Goal: Information Seeking & Learning: Check status

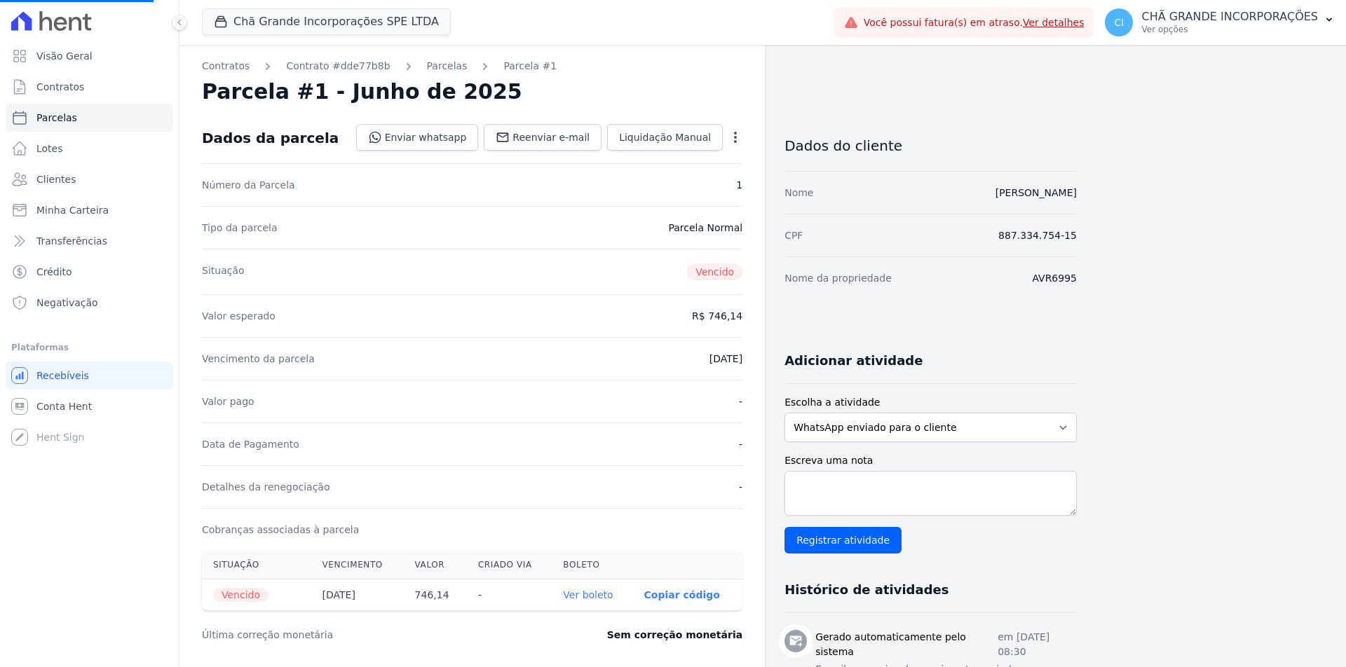
select select
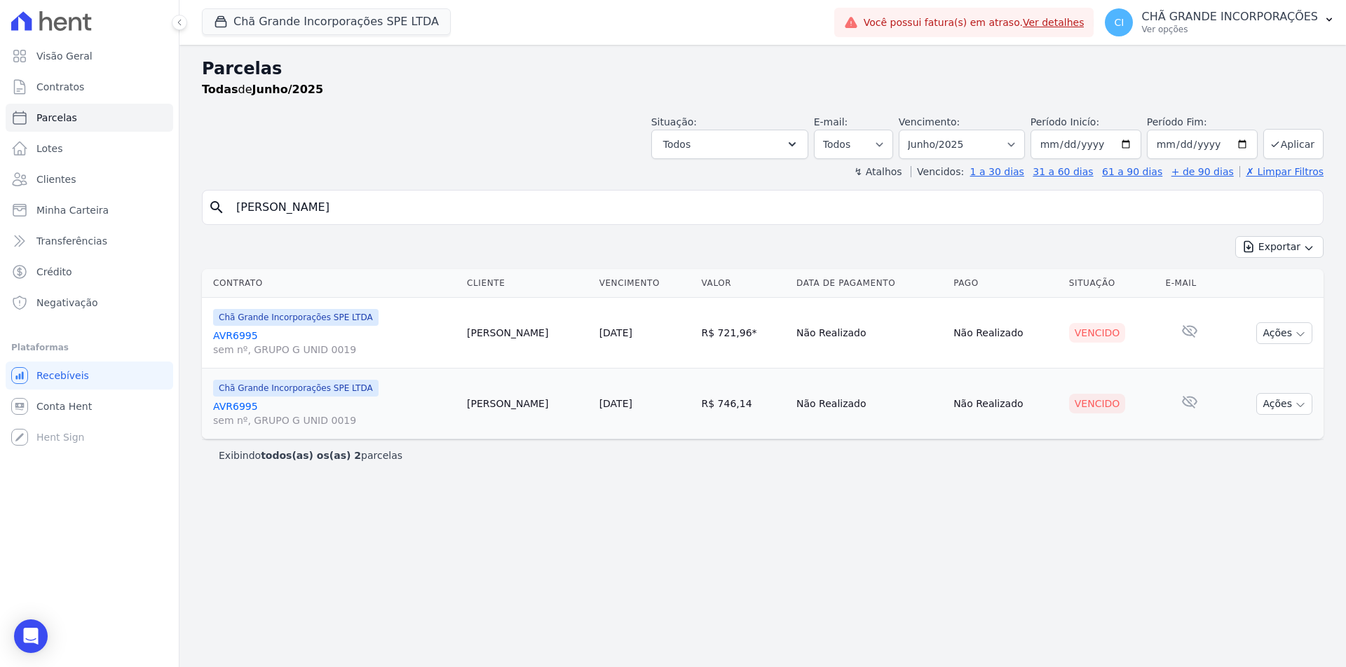
click at [394, 202] on input "[PERSON_NAME]" at bounding box center [772, 207] width 1089 height 28
click at [969, 139] on select "Filtrar por período ──────── Todos os meses Outubro/2019 Novembro/2019 Dezembro…" at bounding box center [962, 144] width 126 height 29
select select "02/2025"
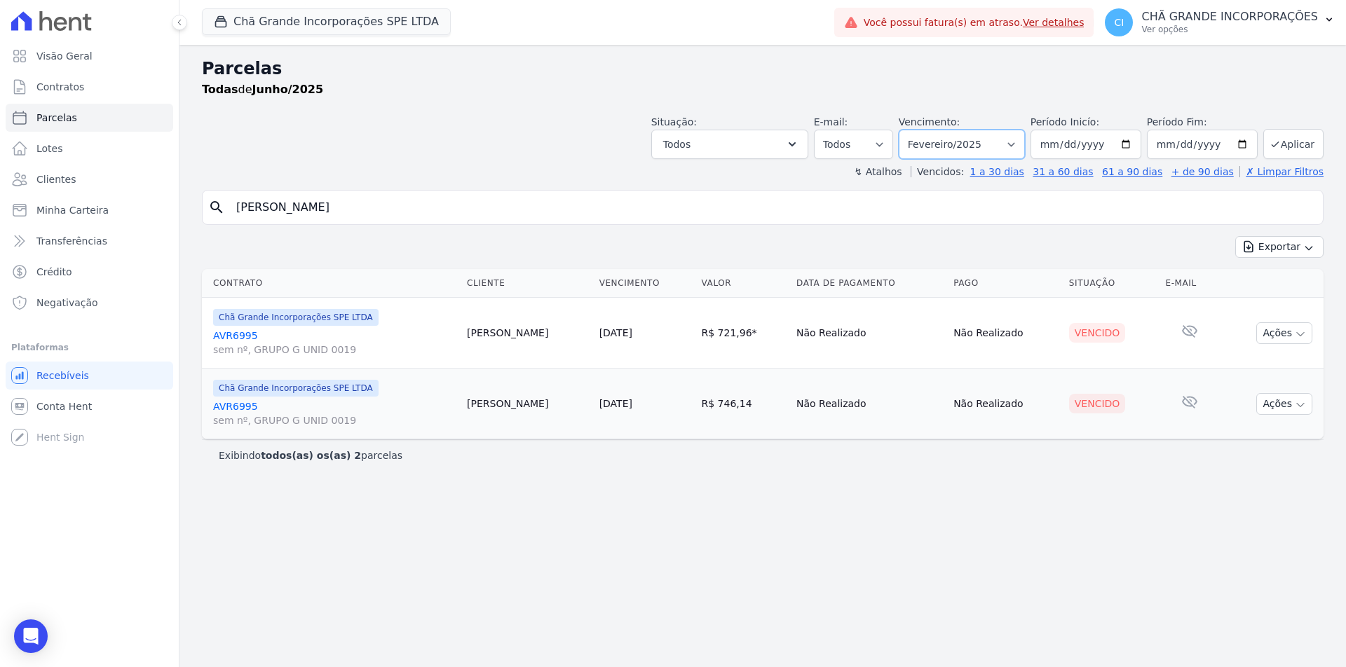
click at [918, 130] on select "Filtrar por período ──────── Todos os meses Outubro/2019 Novembro/2019 Dezembro…" at bounding box center [962, 144] width 126 height 29
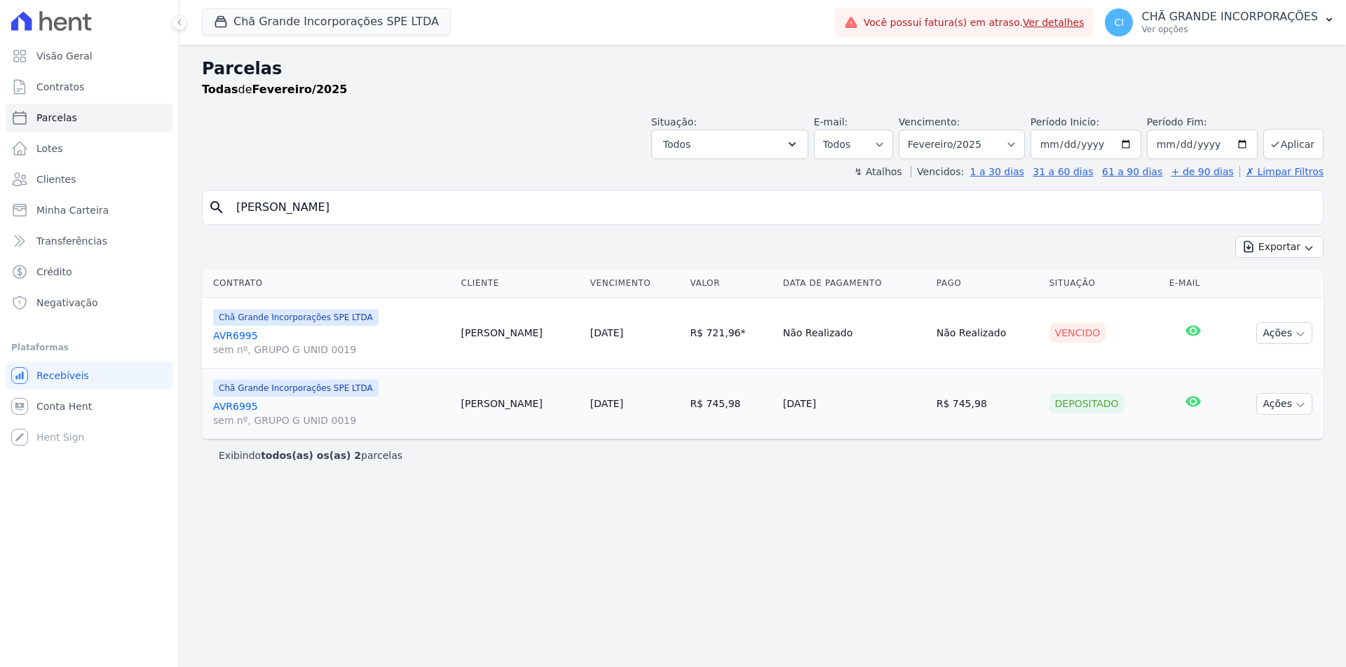
select select
click at [988, 144] on select "Filtrar por período ──────── Todos os meses Outubro/2019 Novembro/2019 Dezembro…" at bounding box center [962, 144] width 126 height 29
select select "date_range_filter"
click at [918, 130] on select "Filtrar por período ──────── Todos os meses Outubro/2019 Novembro/2019 Dezembro…" at bounding box center [962, 144] width 126 height 29
click at [1115, 139] on input "2025-02-01" at bounding box center [1085, 144] width 111 height 29
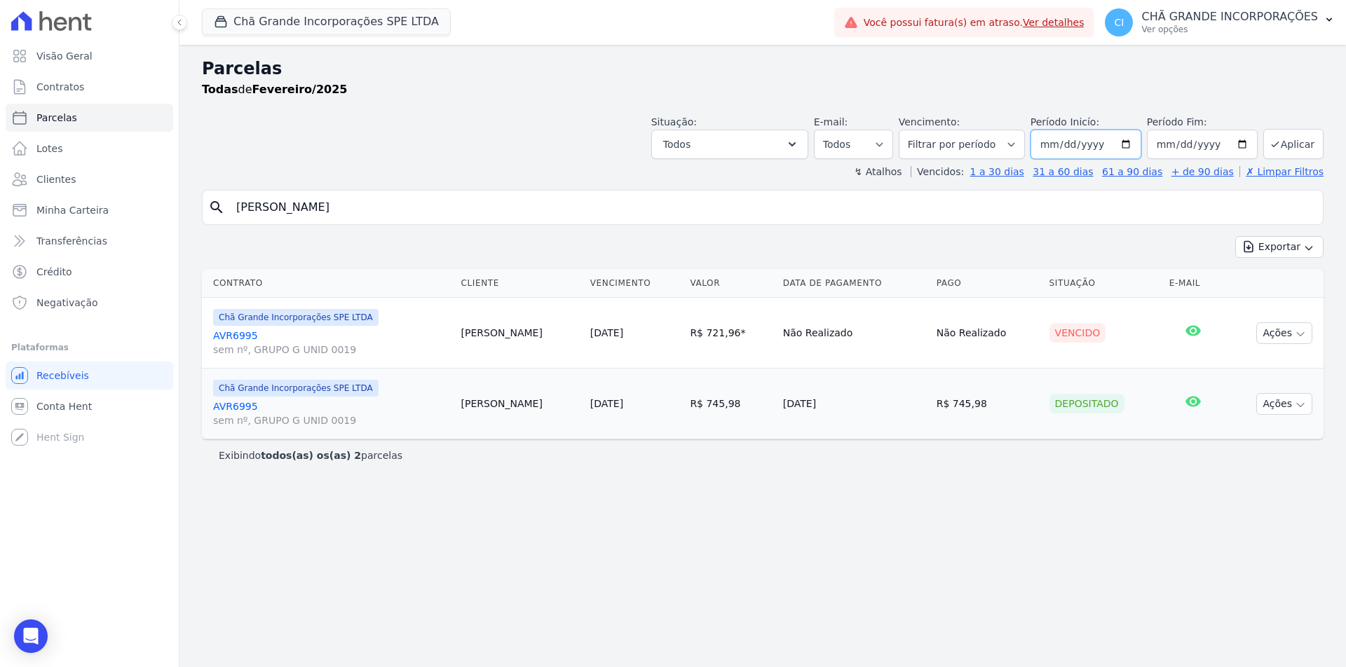
click at [1112, 143] on input "2025-02-01" at bounding box center [1085, 144] width 111 height 29
click at [1053, 142] on input "date" at bounding box center [1085, 144] width 111 height 29
type input "2025-04-01"
click at [1171, 139] on input "date" at bounding box center [1202, 144] width 111 height 29
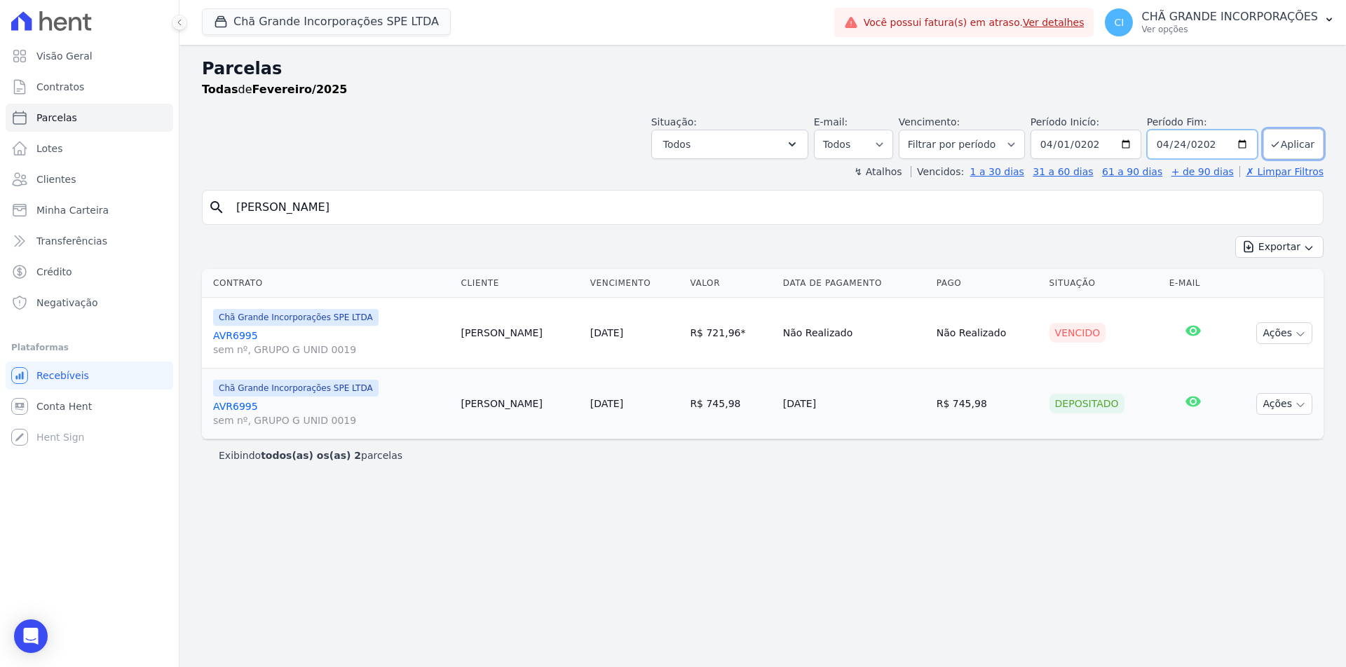
type input "2025-04-24"
click at [1278, 137] on button "Aplicar" at bounding box center [1293, 144] width 60 height 30
select select
click at [1064, 146] on input "2025-04-01" at bounding box center [1085, 144] width 111 height 29
click at [1064, 146] on input "date" at bounding box center [1085, 144] width 111 height 29
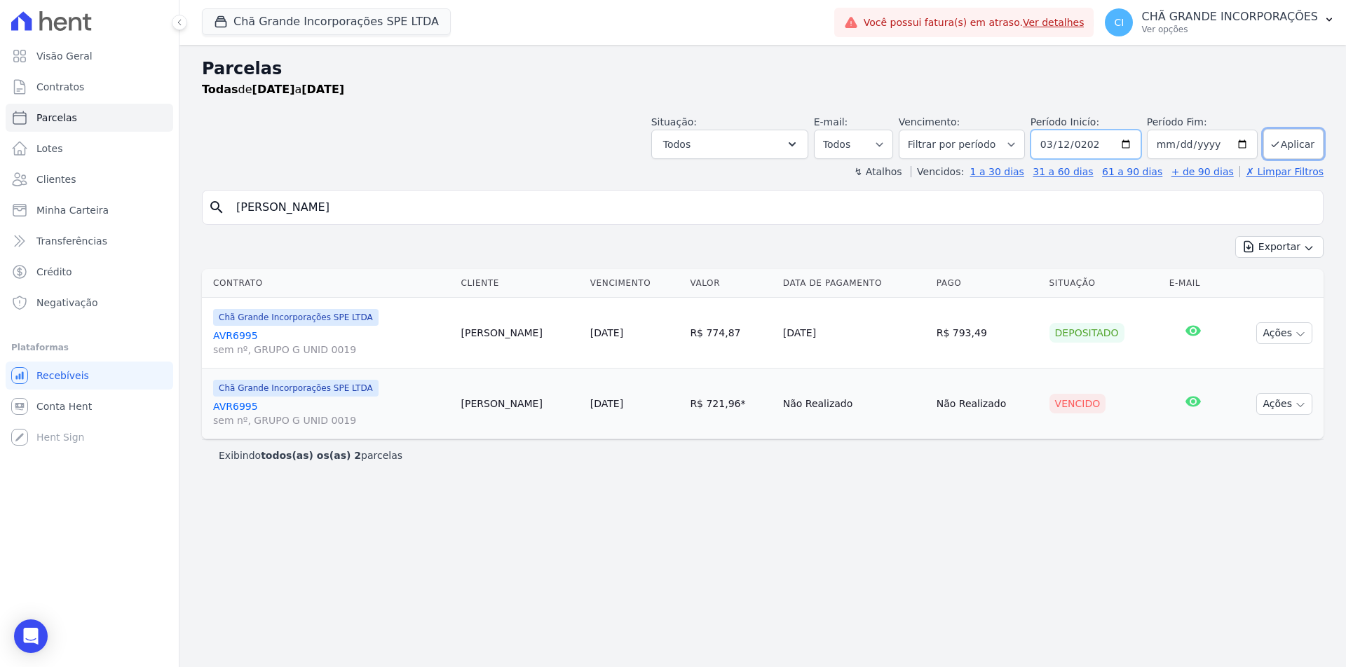
type input "2025-03-12"
click at [1064, 146] on input "2025-03-12" at bounding box center [1085, 144] width 111 height 29
click at [1064, 146] on input "date" at bounding box center [1085, 144] width 111 height 29
type input "20258-03-01"
type input "2025-03-01"
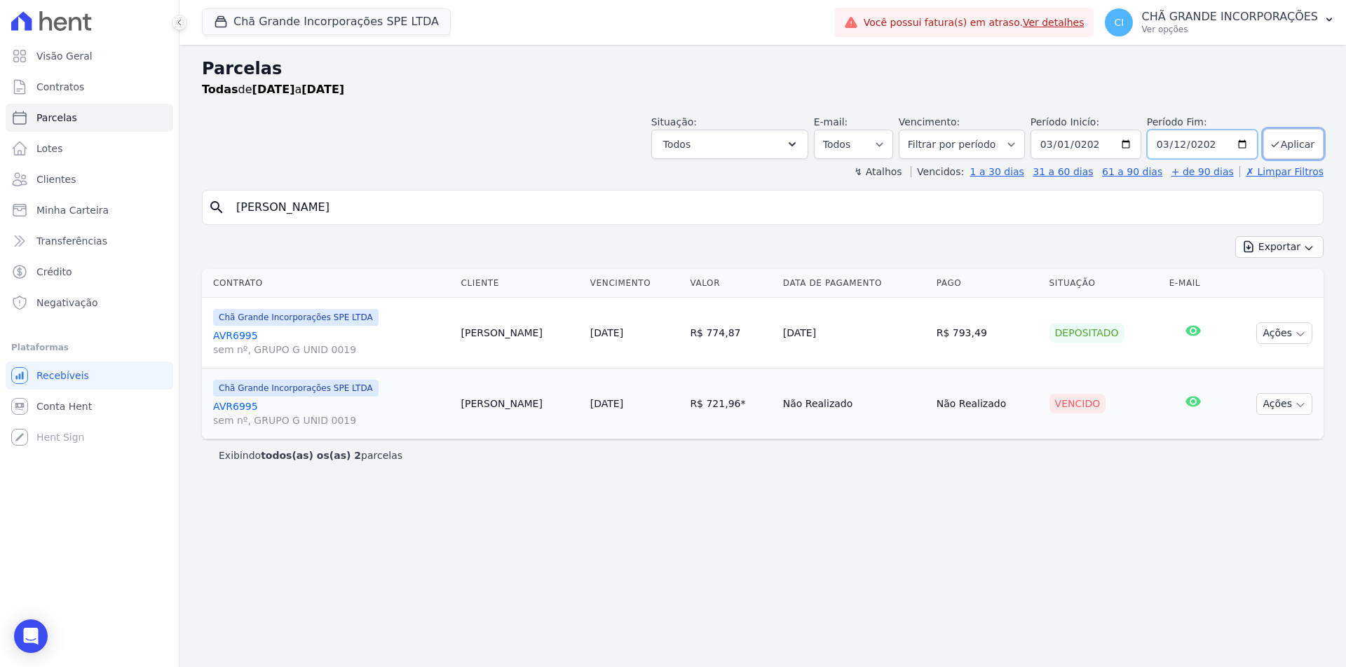
type input "2025-03-12"
click at [1298, 139] on button "Aplicar" at bounding box center [1293, 144] width 60 height 30
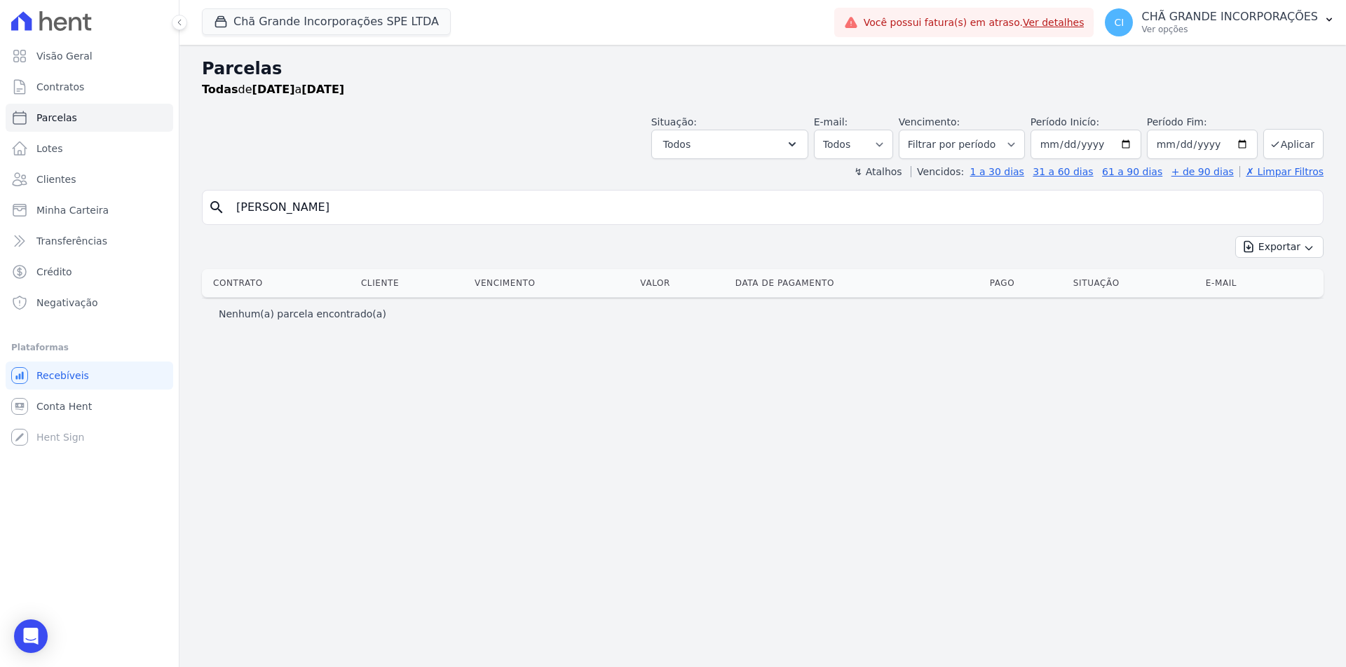
select select
click at [1104, 143] on input "2025-03-01" at bounding box center [1085, 144] width 111 height 29
click at [1064, 145] on input "2025-03-01" at bounding box center [1085, 144] width 111 height 29
click at [1060, 145] on input "2025-03-01" at bounding box center [1085, 144] width 111 height 29
type input "2025-03-01"
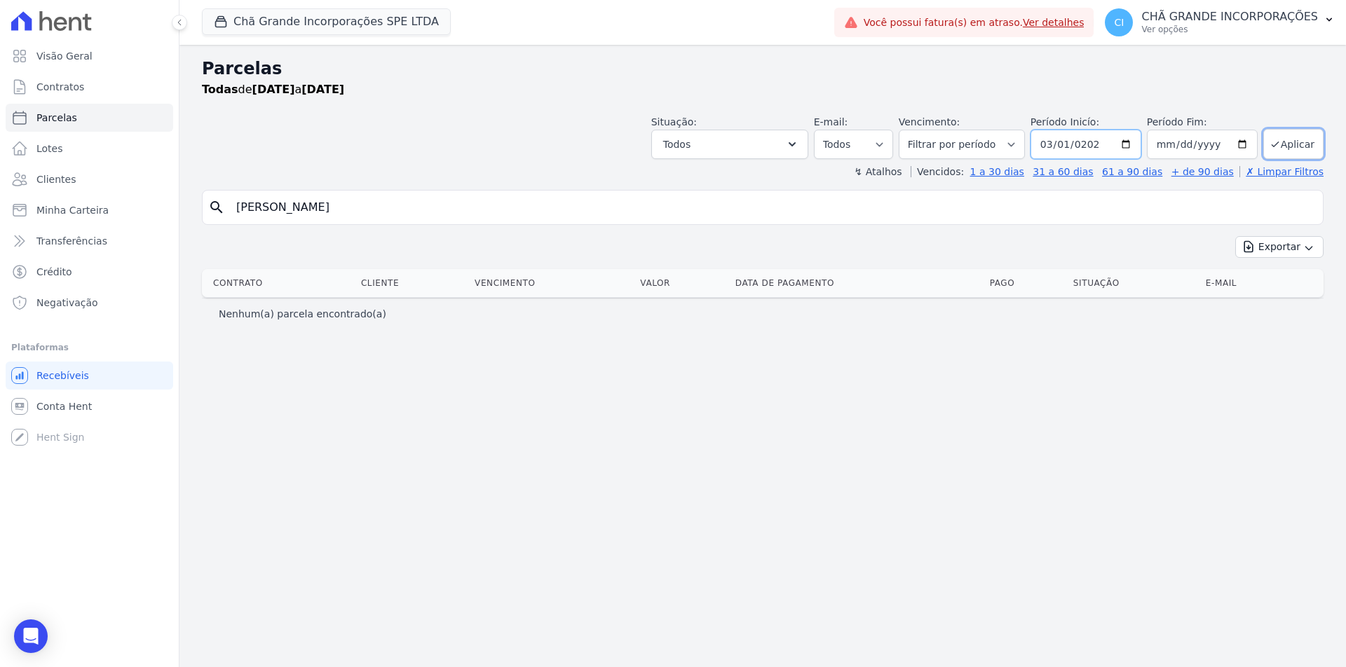
click at [1072, 141] on input "2025-03-01" at bounding box center [1085, 144] width 111 height 29
type input "2025-02-01"
click at [1170, 145] on input "2025-03-12" at bounding box center [1202, 144] width 111 height 29
click at [1170, 145] on input "date" at bounding box center [1202, 144] width 111 height 29
type input "2025-03-31"
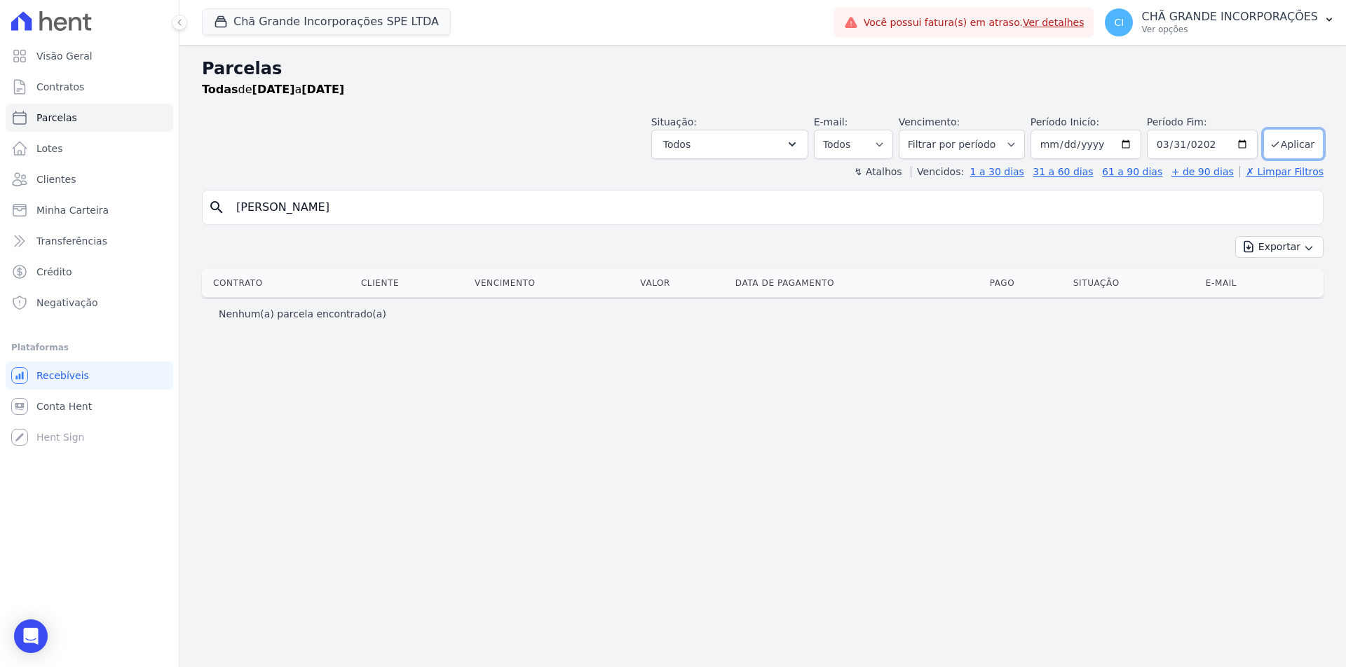
click at [1263, 129] on button "Aplicar" at bounding box center [1293, 144] width 60 height 30
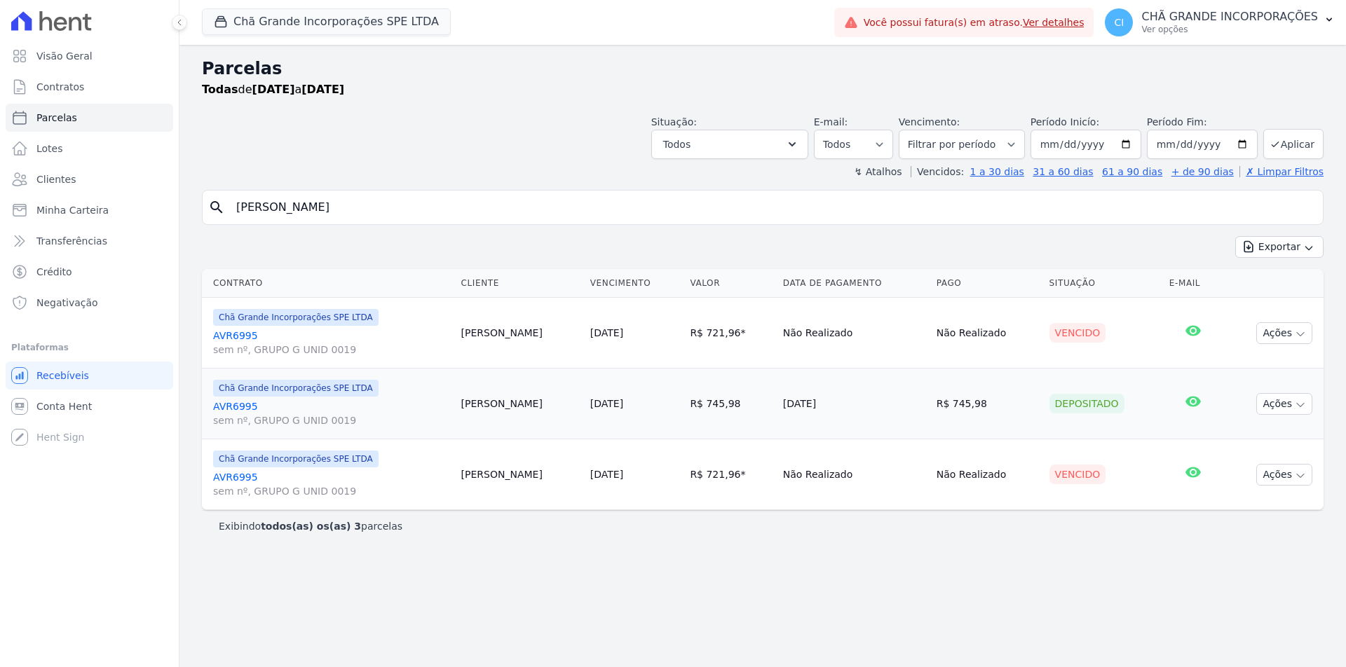
select select
click at [1057, 137] on input "[DATE]" at bounding box center [1085, 144] width 111 height 29
type input "[DATE]"
click at [1168, 142] on input "[DATE]" at bounding box center [1202, 144] width 111 height 29
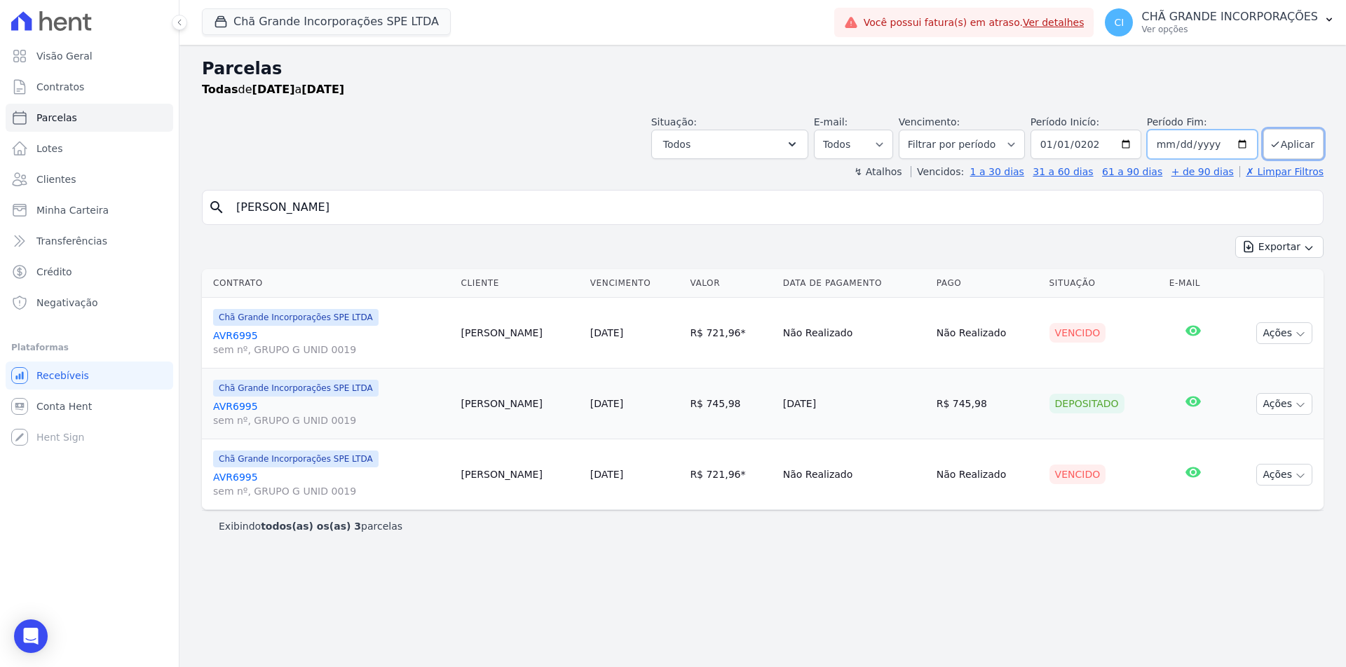
type input "[DATE]"
click at [1263, 129] on button "Aplicar" at bounding box center [1293, 144] width 60 height 30
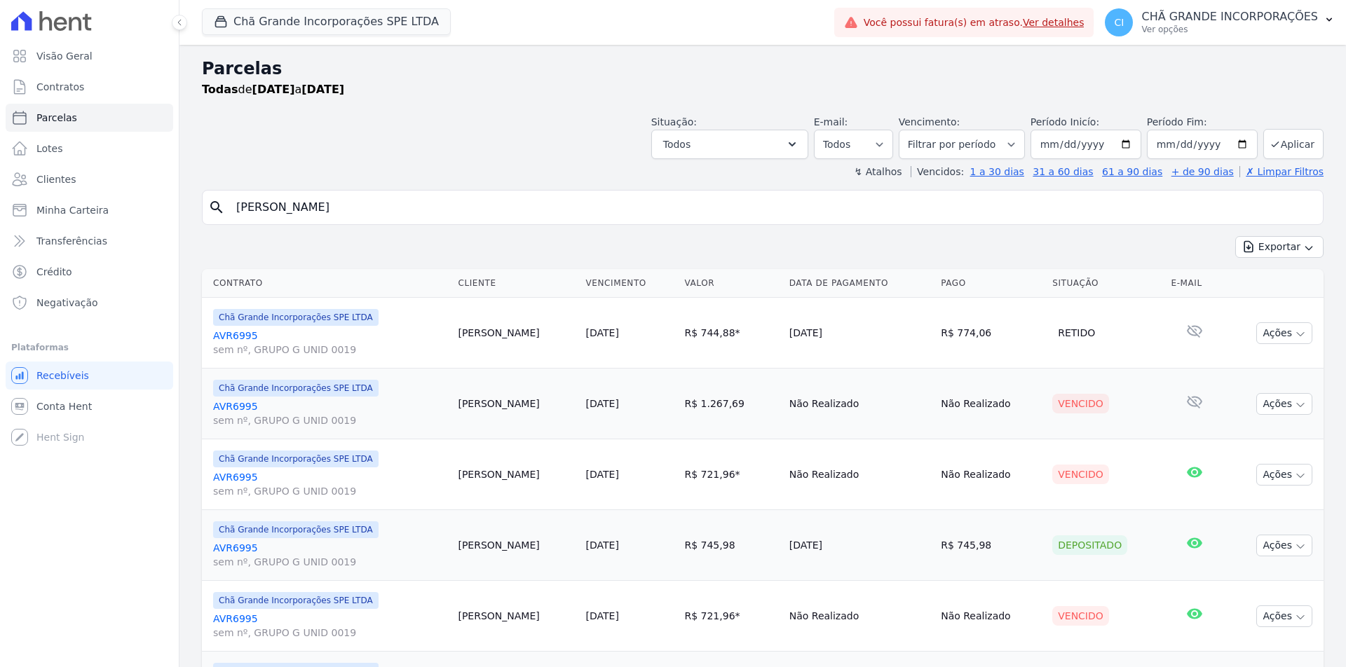
select select
click at [1049, 142] on input "2025-01-01" at bounding box center [1085, 144] width 111 height 29
type input "[DATE]"
click at [1276, 149] on button "Aplicar" at bounding box center [1293, 144] width 60 height 30
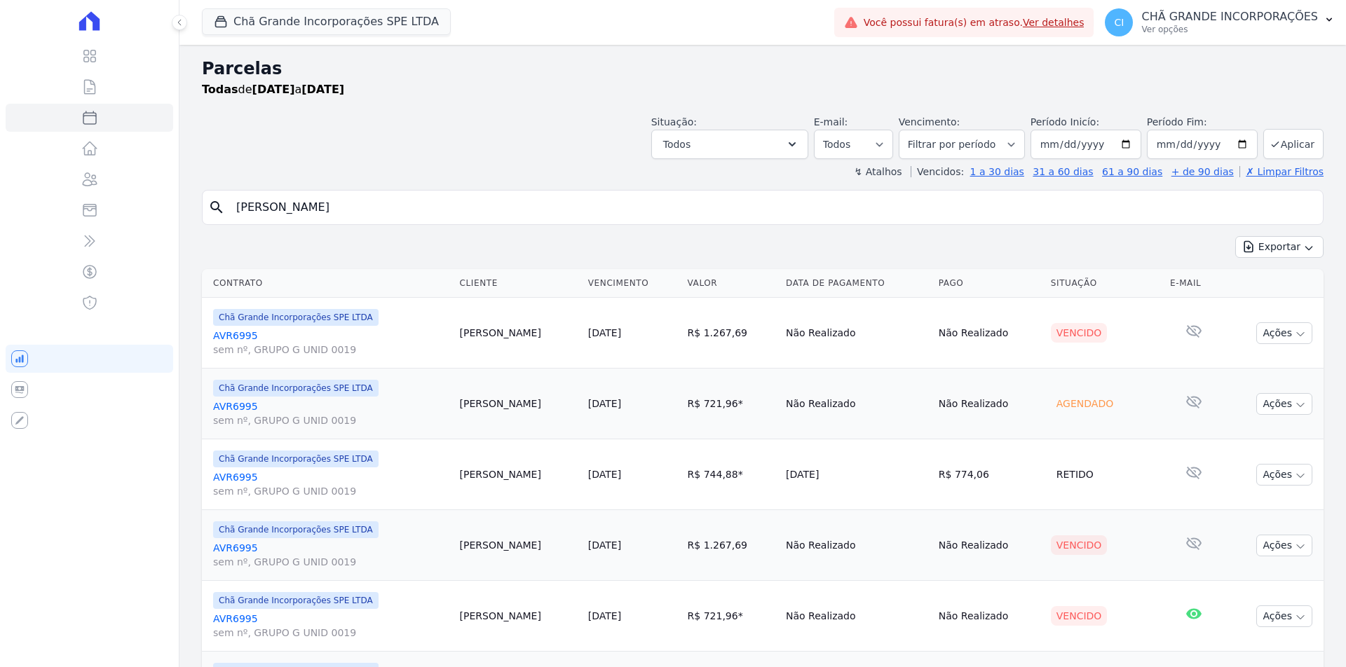
select select
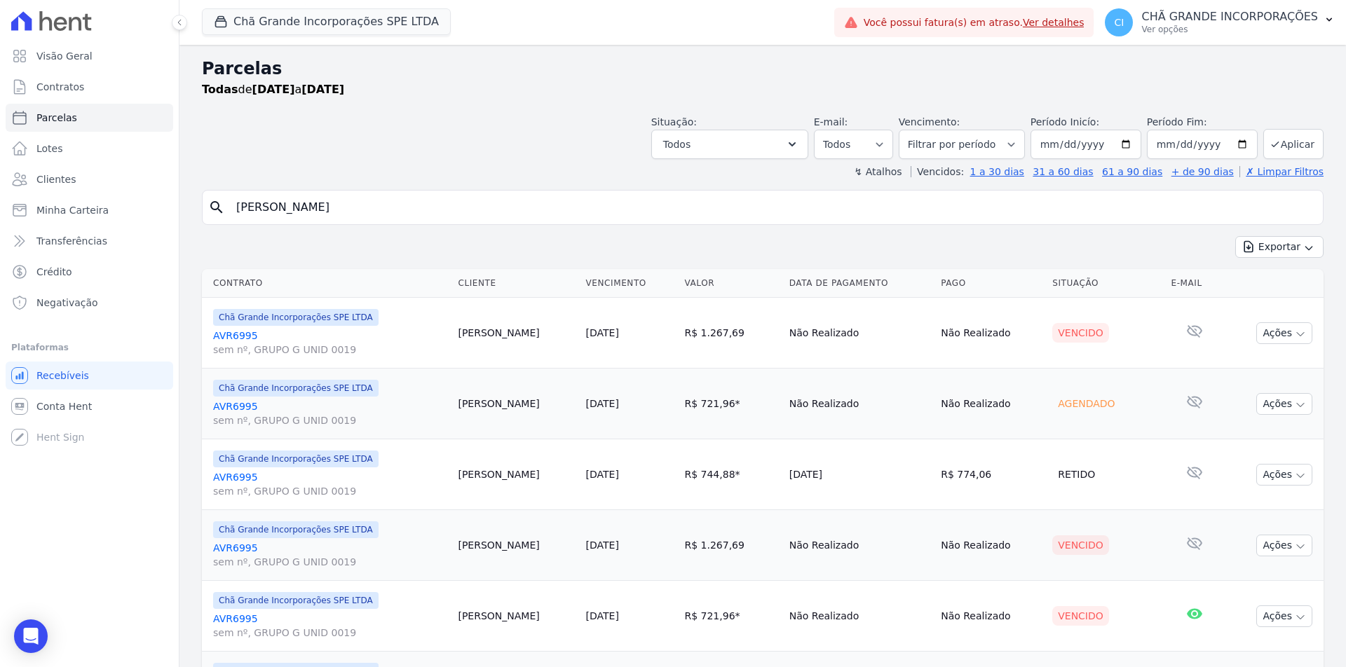
drag, startPoint x: 551, startPoint y: 475, endPoint x: 1050, endPoint y: 479, distance: 499.1
click at [1050, 479] on tr "Chã Grande Incorporações SPE LTDA AVR6995 sem nº, GRUPO G UNID 0019 [PERSON_NAM…" at bounding box center [763, 474] width 1122 height 71
